Goal: Task Accomplishment & Management: Use online tool/utility

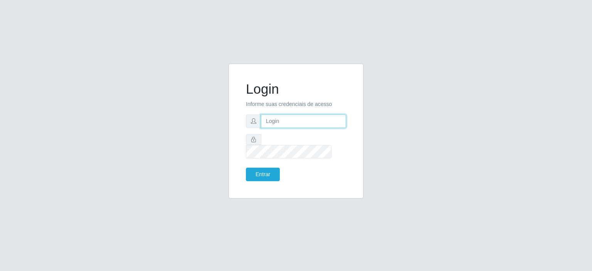
click at [294, 128] on input "text" at bounding box center [303, 120] width 85 height 13
type input "[EMAIL_ADDRESS][PERSON_NAME][DOMAIN_NAME]"
click at [246, 168] on button "Entrar" at bounding box center [263, 174] width 34 height 13
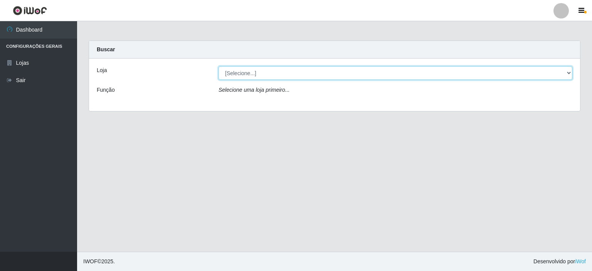
click at [568, 76] on select "[Selecione...] Corte Fácil - Unidade Planalto" at bounding box center [396, 72] width 354 height 13
select select "202"
click at [219, 66] on select "[Selecione...] Corte Fácil - Unidade Planalto" at bounding box center [396, 72] width 354 height 13
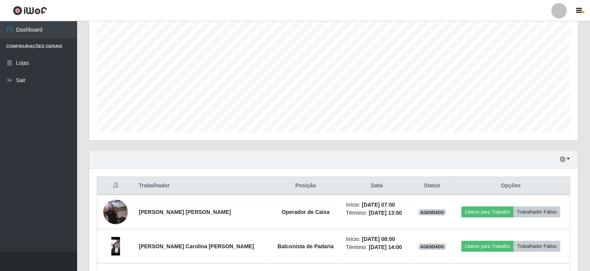
scroll to position [193, 0]
